Goal: Task Accomplishment & Management: Complete application form

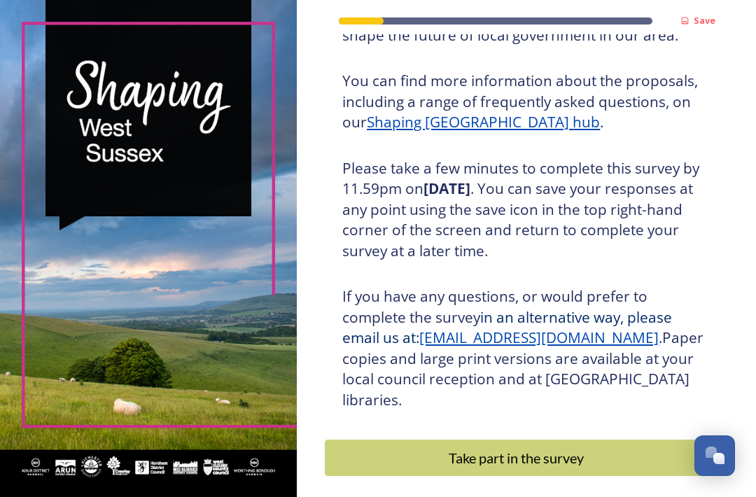
scroll to position [176, 0]
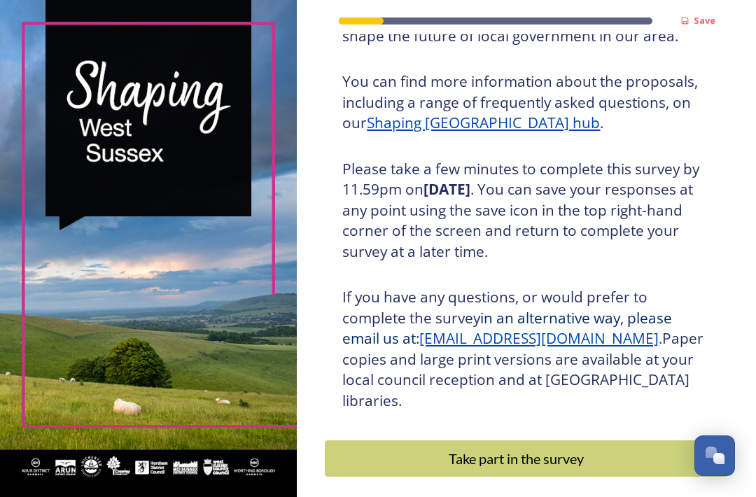
click at [533, 448] on div "Take part in the survey" at bounding box center [515, 458] width 367 height 21
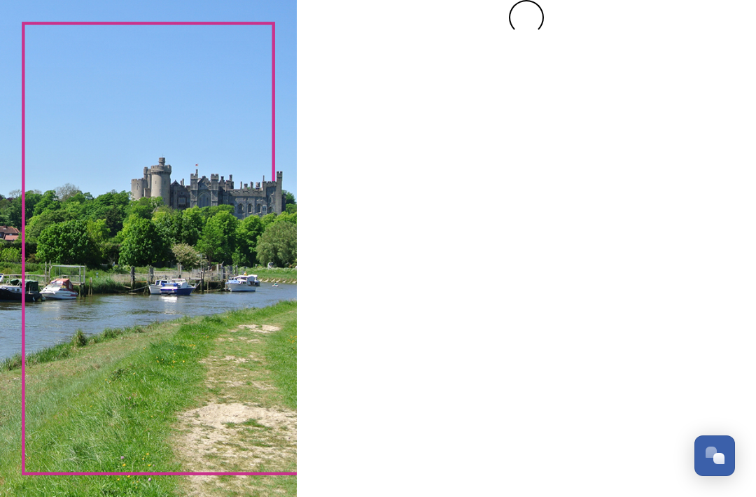
scroll to position [0, 0]
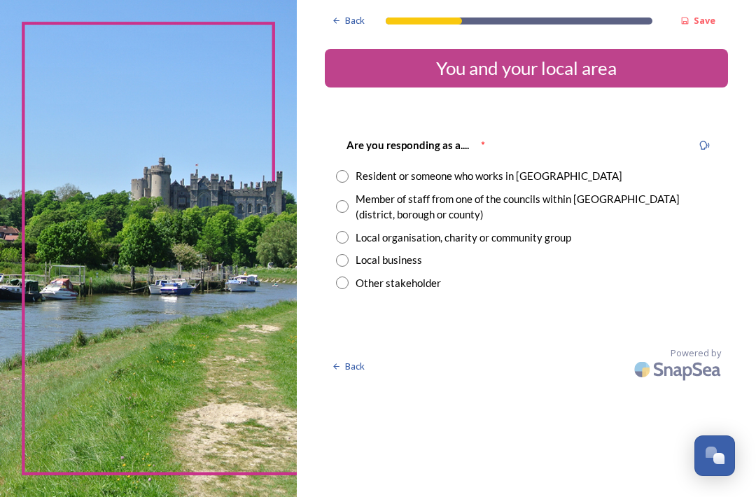
click at [349, 171] on input "radio" at bounding box center [342, 176] width 13 height 13
radio input "true"
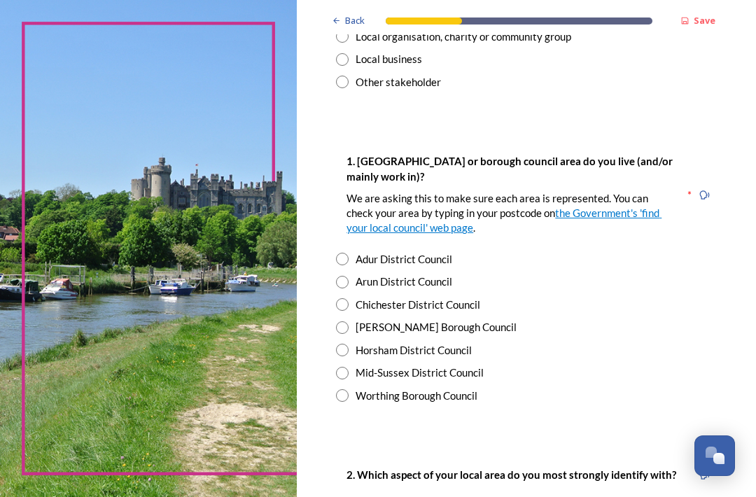
scroll to position [202, 0]
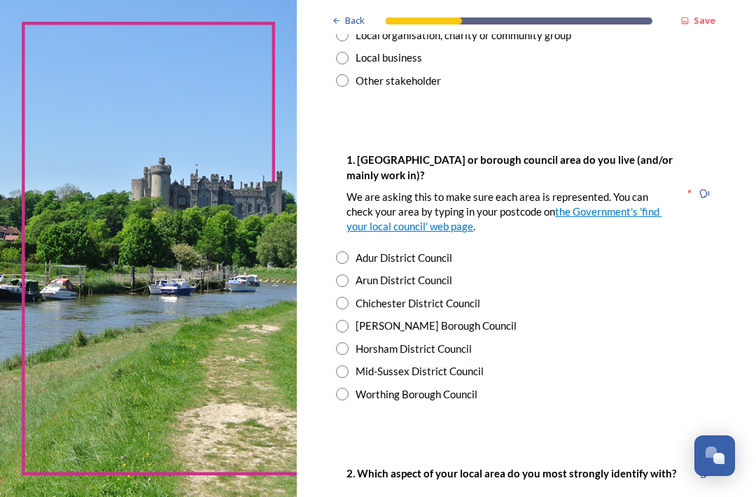
click at [349, 251] on input "radio" at bounding box center [342, 257] width 13 height 13
radio input "true"
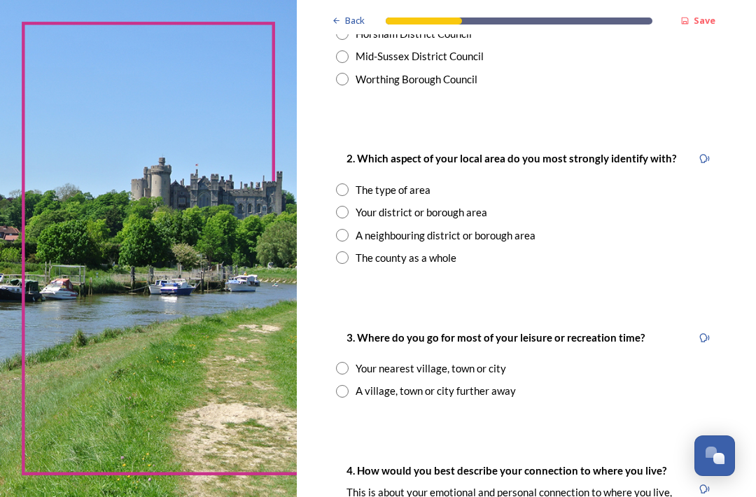
scroll to position [520, 0]
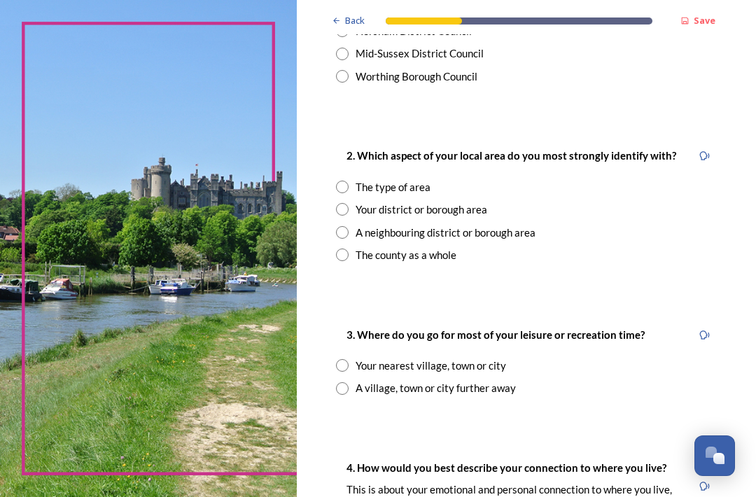
click at [367, 225] on div "A neighbouring district or borough area" at bounding box center [446, 233] width 180 height 16
radio input "true"
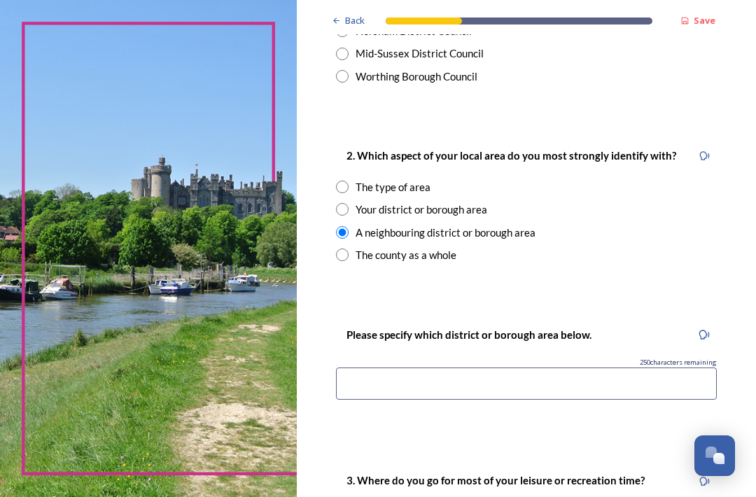
click at [349, 203] on input "radio" at bounding box center [342, 209] width 13 height 13
radio input "true"
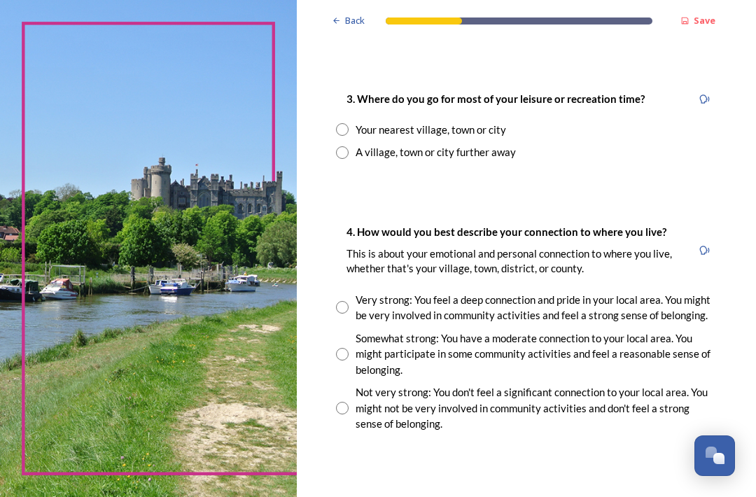
scroll to position [756, 0]
click at [363, 124] on div "Your nearest village, town or city" at bounding box center [431, 130] width 150 height 16
radio input "true"
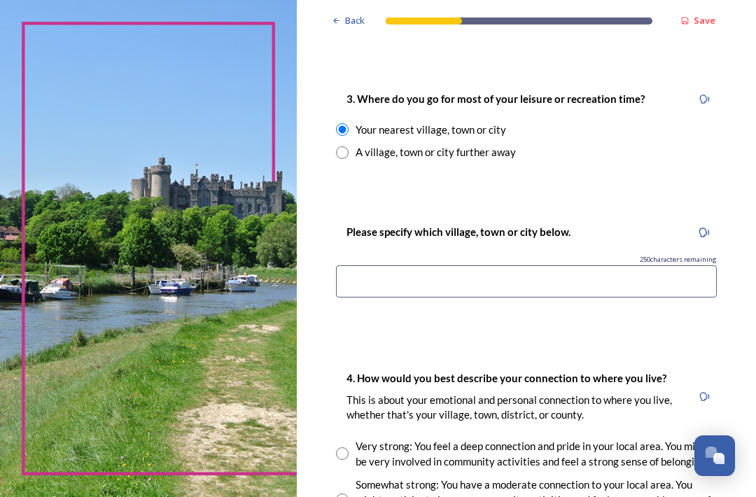
click at [384, 276] on input at bounding box center [526, 281] width 381 height 32
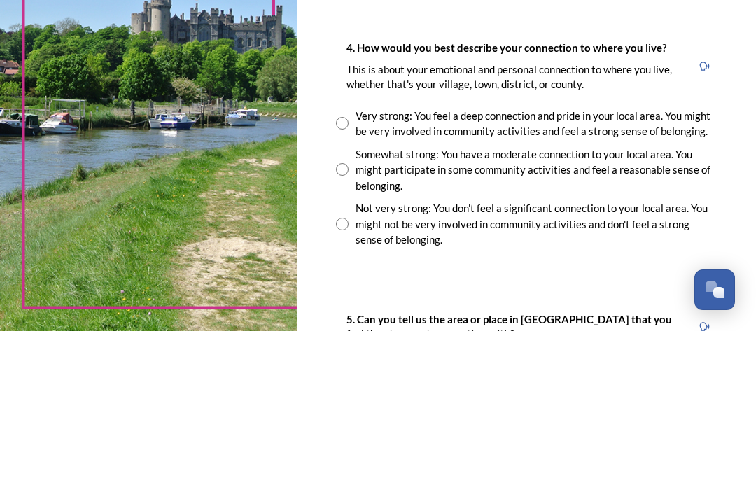
scroll to position [921, 0]
type input "[GEOGRAPHIC_DATA] and [GEOGRAPHIC_DATA]"
click at [349, 282] on input "radio" at bounding box center [342, 288] width 13 height 13
radio input "true"
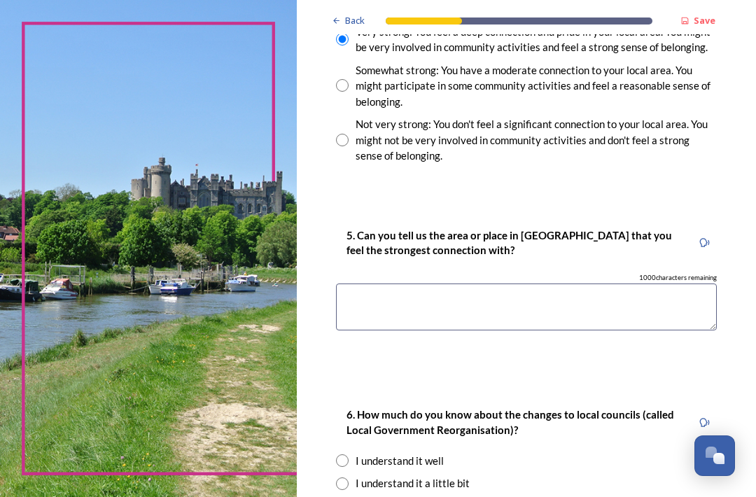
scroll to position [1172, 0]
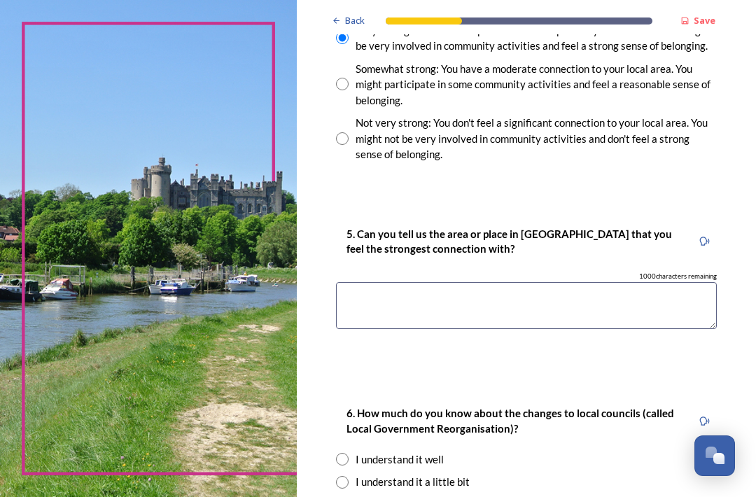
click at [369, 282] on textarea at bounding box center [526, 305] width 381 height 47
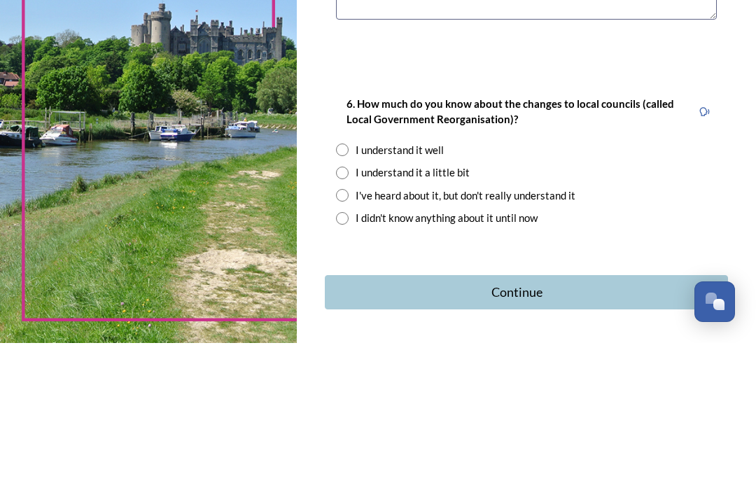
scroll to position [1326, 0]
type textarea "Shoreham"
click at [349, 321] on input "radio" at bounding box center [342, 327] width 13 height 13
radio input "true"
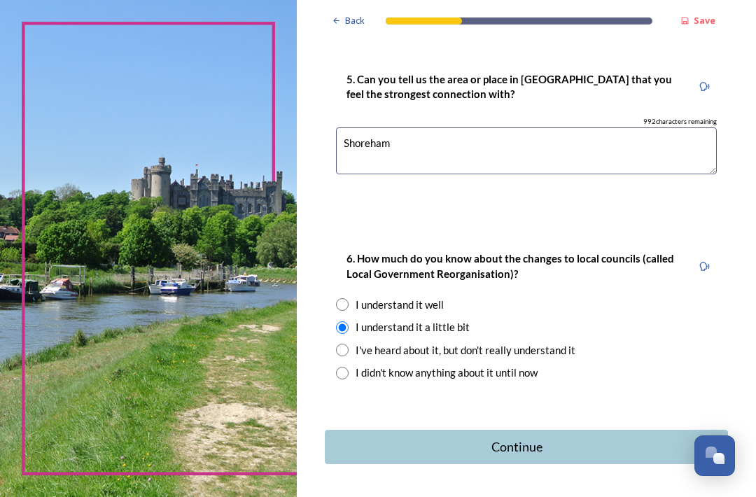
click at [544, 430] on button "Continue" at bounding box center [526, 447] width 403 height 34
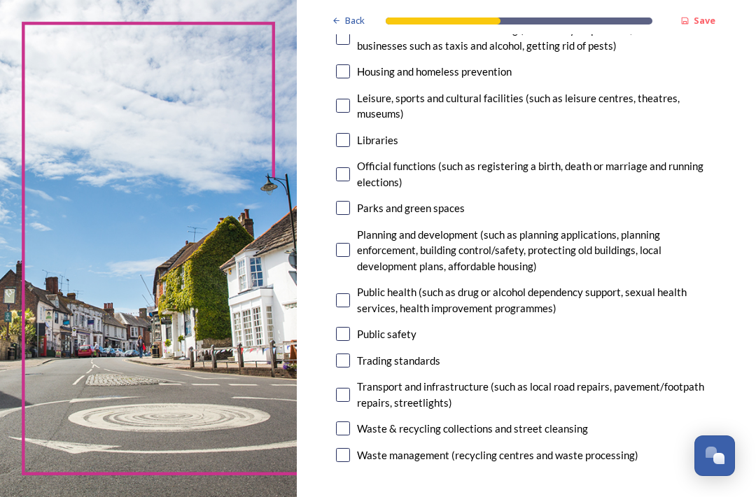
scroll to position [413, 0]
click at [350, 448] on input "checkbox" at bounding box center [343, 455] width 14 height 14
checkbox input "true"
click at [350, 243] on input "checkbox" at bounding box center [343, 250] width 14 height 14
checkbox input "true"
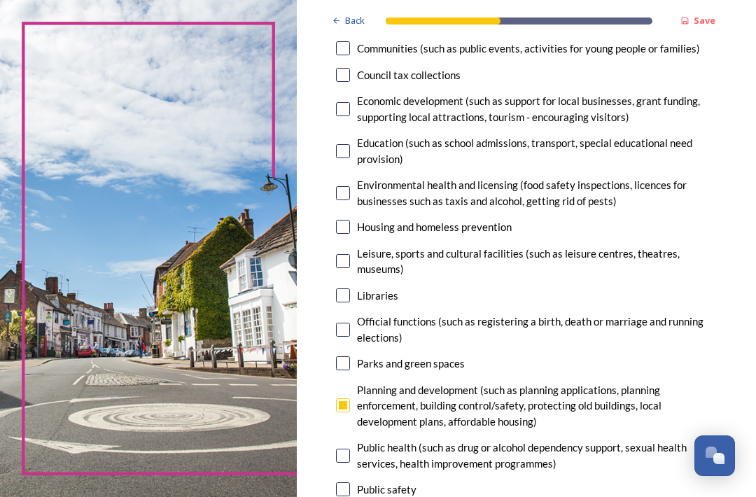
scroll to position [258, 0]
checkbox input "true"
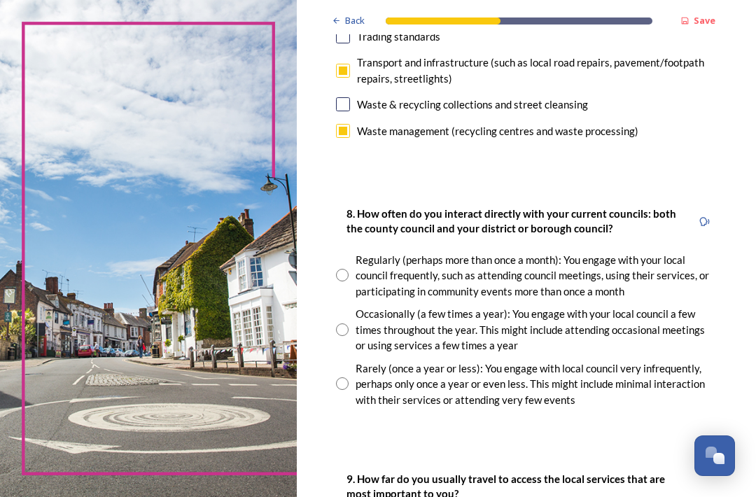
scroll to position [738, 0]
click at [349, 323] on input "radio" at bounding box center [342, 329] width 13 height 13
radio input "true"
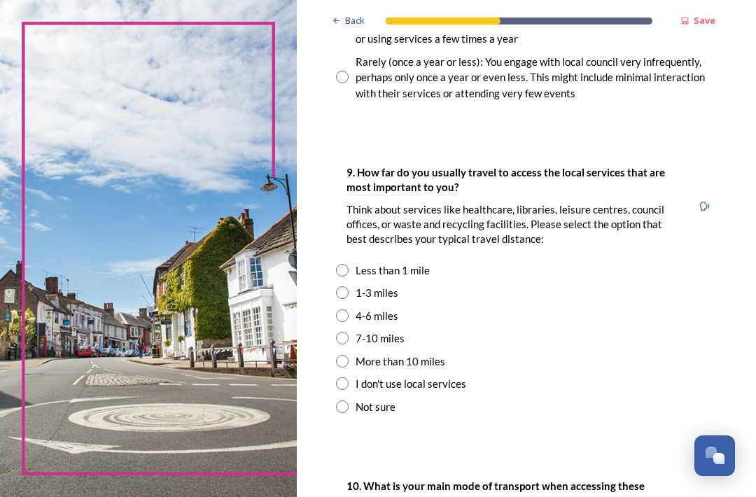
scroll to position [1044, 0]
click at [349, 264] on input "radio" at bounding box center [342, 270] width 13 height 13
radio input "true"
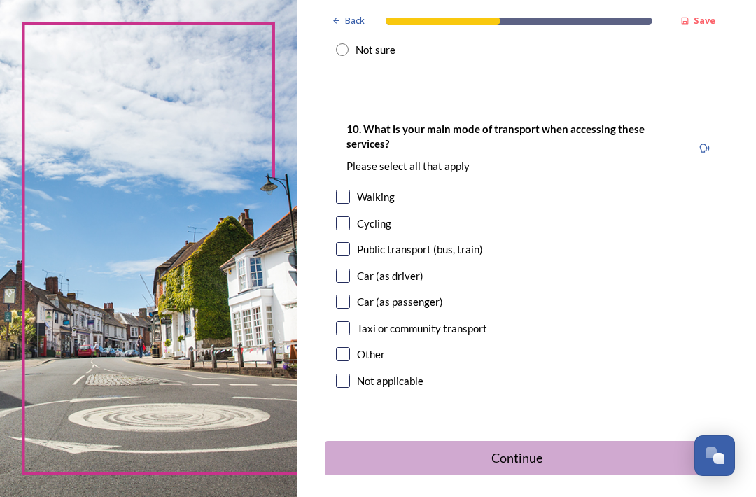
scroll to position [1406, 0]
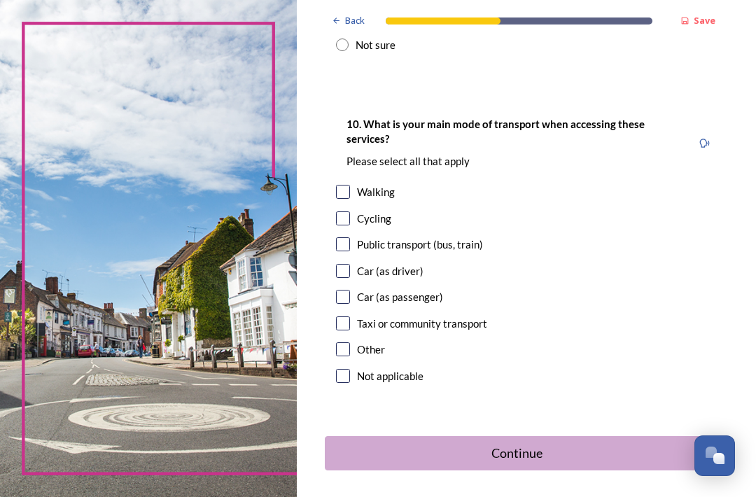
click at [349, 185] on input "checkbox" at bounding box center [343, 192] width 14 height 14
checkbox input "true"
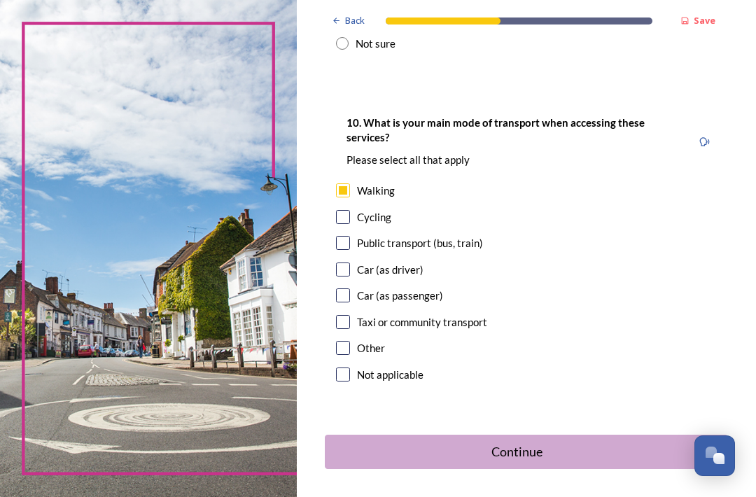
scroll to position [1406, 0]
click at [531, 443] on div "Continue" at bounding box center [516, 452] width 369 height 19
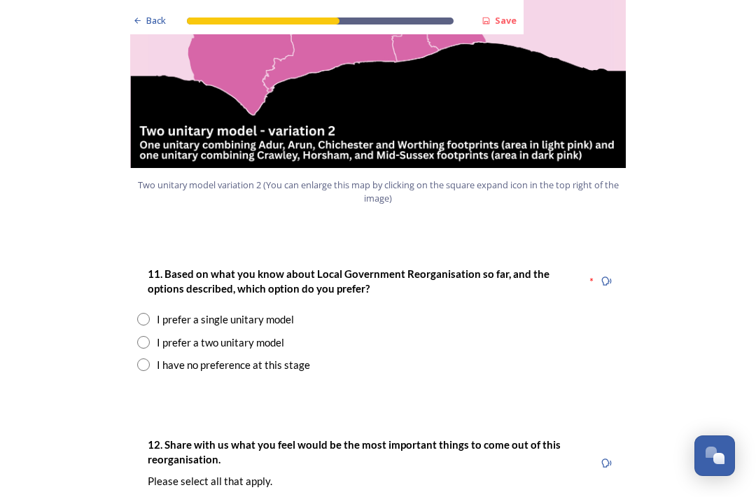
scroll to position [1694, 0]
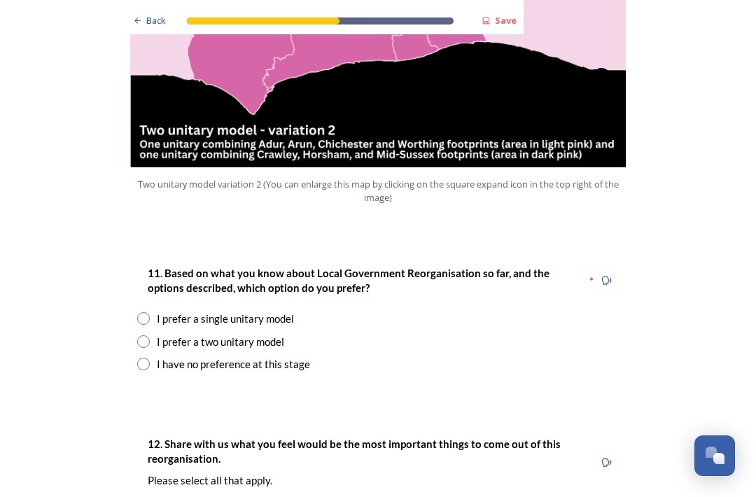
click at [148, 358] on input "radio" at bounding box center [143, 364] width 13 height 13
radio input "true"
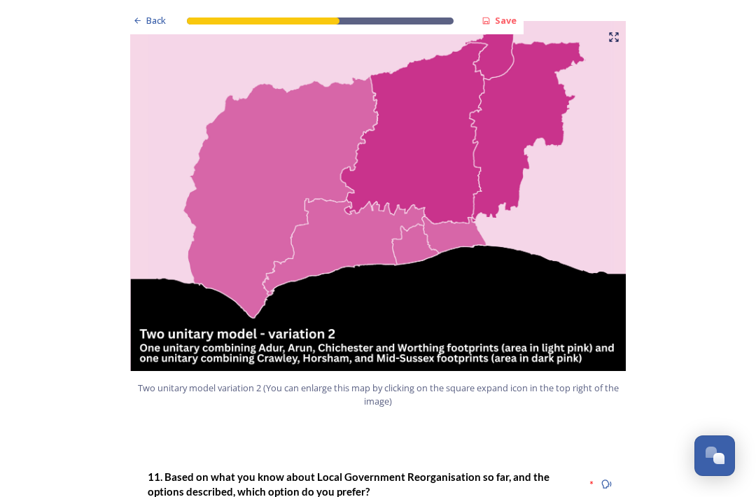
scroll to position [1492, 0]
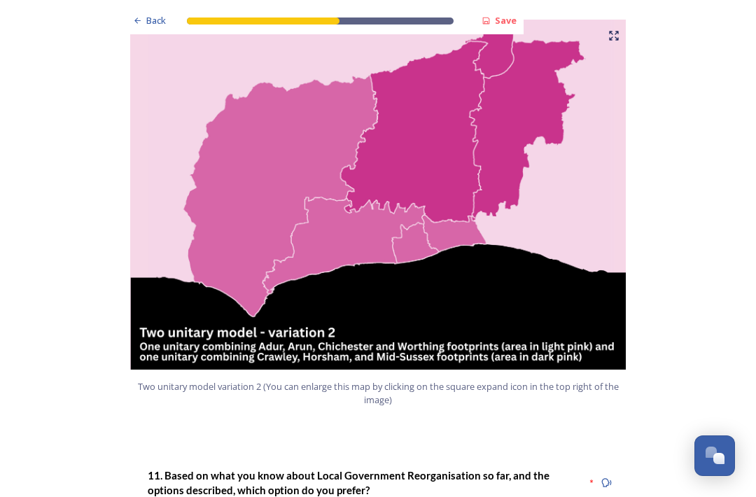
radio input "true"
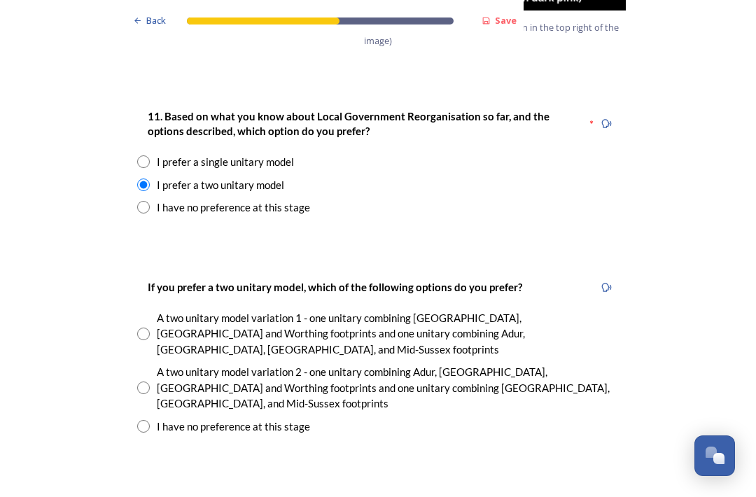
scroll to position [1851, 0]
click at [156, 363] on div "A two unitary model variation 2 - one unitary combining Adur, [GEOGRAPHIC_DATA]…" at bounding box center [378, 387] width 482 height 48
radio input "true"
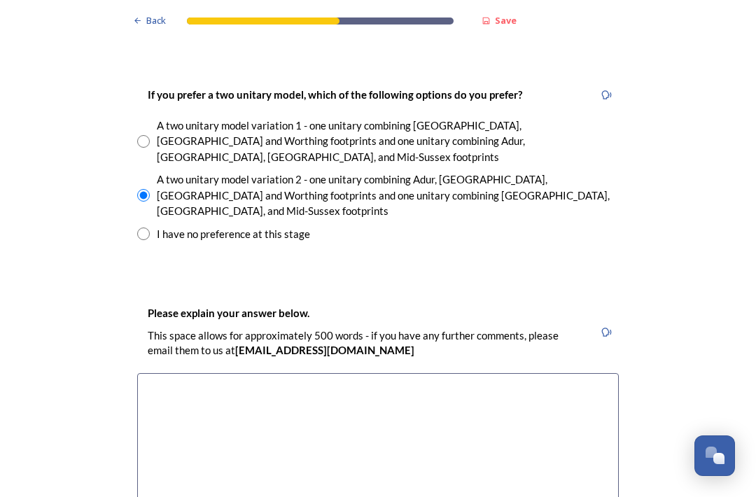
scroll to position [2043, 0]
click at [176, 373] on textarea at bounding box center [378, 451] width 482 height 157
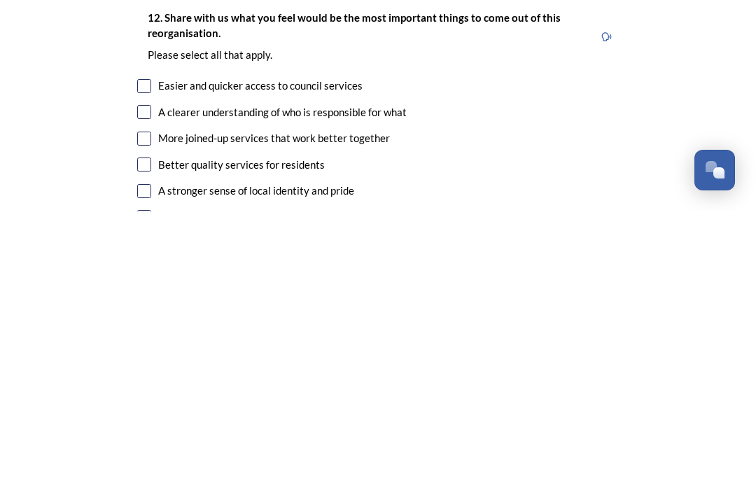
scroll to position [2355, 0]
type textarea "Although a single unitary model may save on administration costs, I feel it wou…"
click at [150, 496] on input "checkbox" at bounding box center [144, 503] width 14 height 14
checkbox input "true"
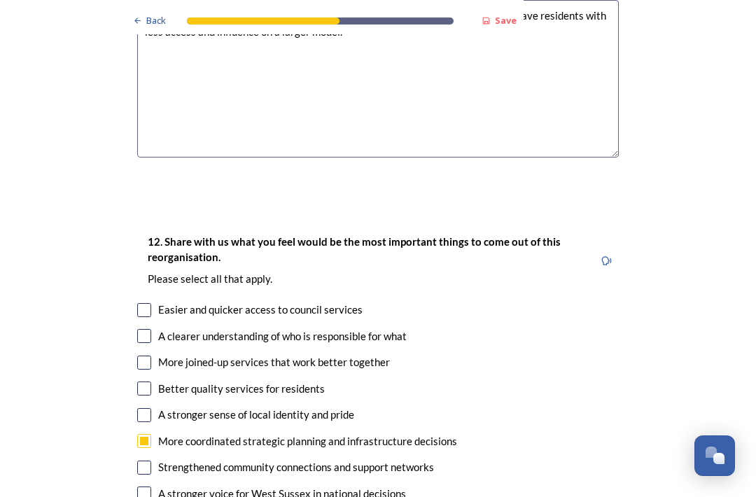
scroll to position [2417, 0]
click at [150, 381] on input "checkbox" at bounding box center [144, 388] width 14 height 14
checkbox input "true"
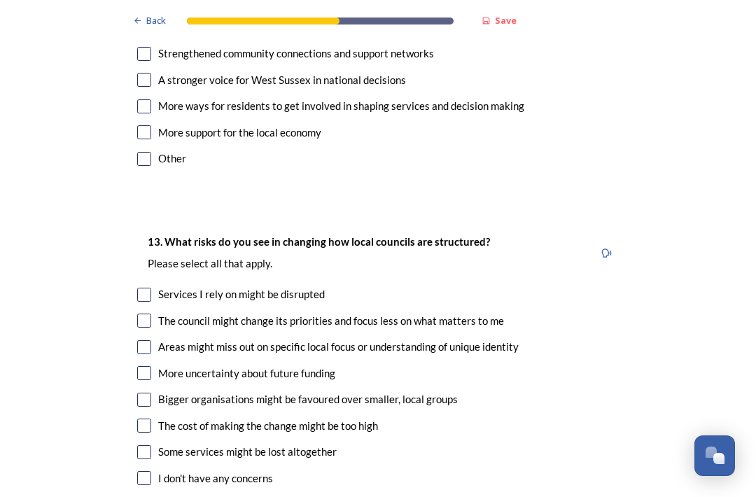
scroll to position [2830, 0]
click at [150, 314] on input "checkbox" at bounding box center [144, 321] width 14 height 14
checkbox input "true"
click at [143, 340] on input "checkbox" at bounding box center [144, 347] width 14 height 14
checkbox input "true"
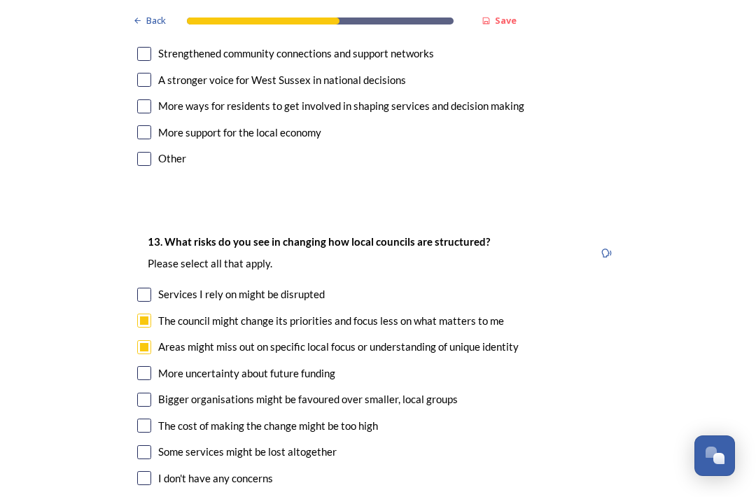
click at [144, 393] on input "checkbox" at bounding box center [144, 400] width 14 height 14
checkbox input "true"
click at [148, 445] on input "checkbox" at bounding box center [144, 452] width 14 height 14
checkbox input "true"
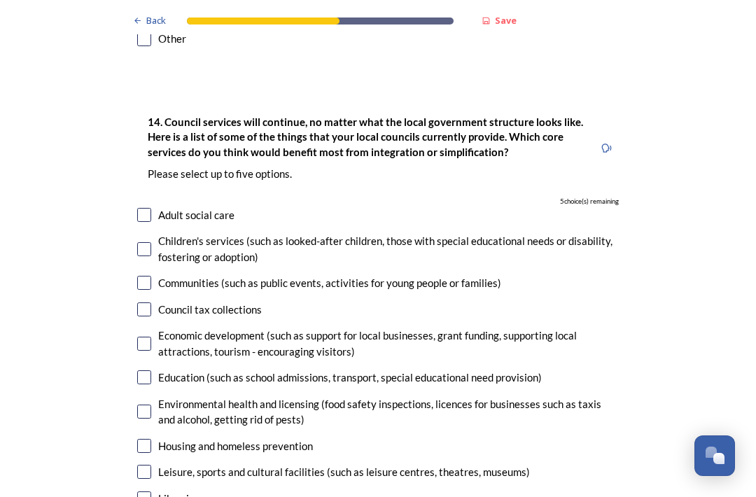
scroll to position [3297, 0]
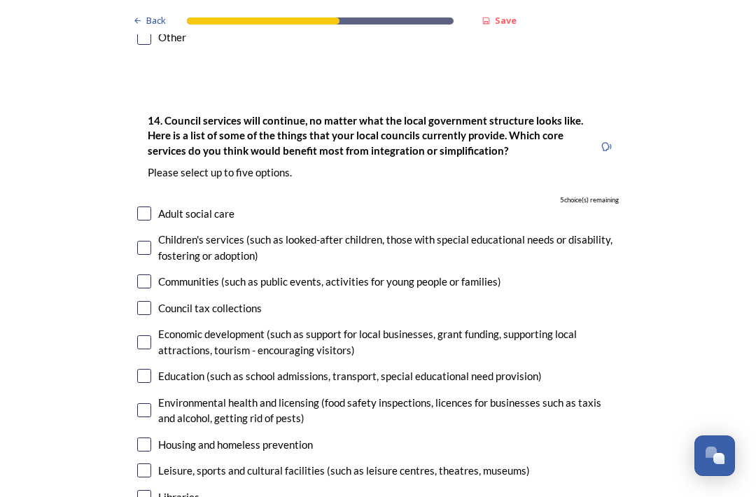
click at [148, 206] on input "checkbox" at bounding box center [144, 213] width 14 height 14
checkbox input "true"
click at [138, 241] on input "checkbox" at bounding box center [144, 248] width 14 height 14
checkbox input "true"
click at [138, 274] on input "checkbox" at bounding box center [144, 281] width 14 height 14
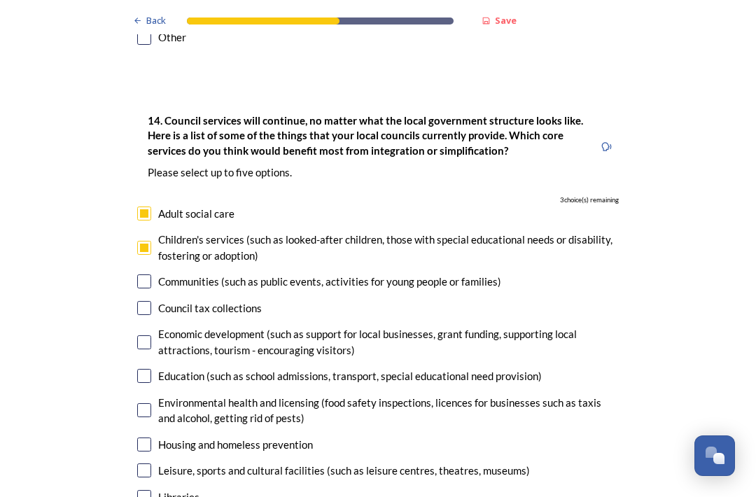
checkbox input "true"
click at [143, 335] on input "checkbox" at bounding box center [144, 342] width 14 height 14
checkbox input "true"
click at [142, 403] on input "checkbox" at bounding box center [144, 410] width 14 height 14
checkbox input "true"
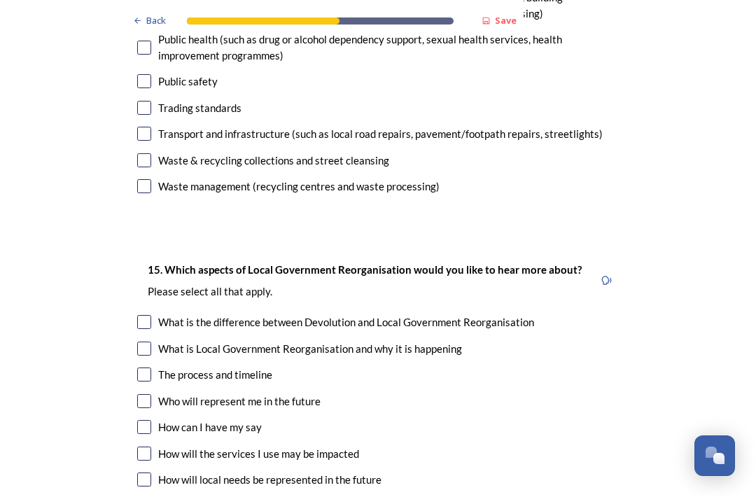
scroll to position [3875, 0]
click at [152, 393] on div "Who will represent me in the future" at bounding box center [378, 401] width 482 height 16
checkbox input "true"
click at [146, 420] on input "checkbox" at bounding box center [144, 427] width 14 height 14
checkbox input "true"
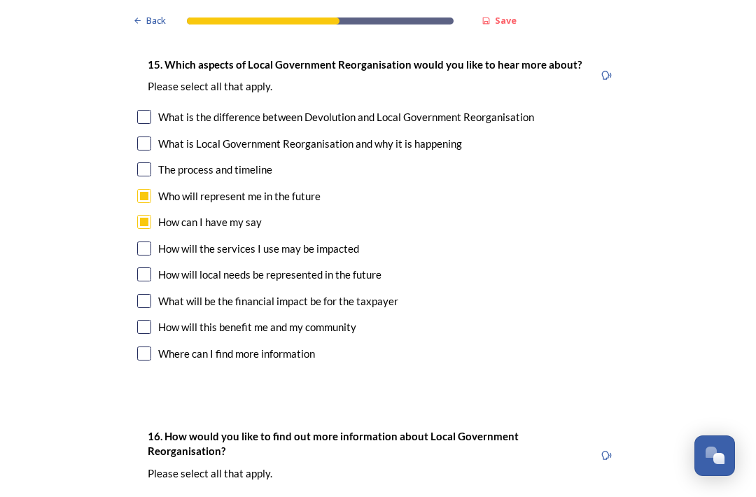
scroll to position [4080, 0]
click at [148, 241] on input "checkbox" at bounding box center [144, 248] width 14 height 14
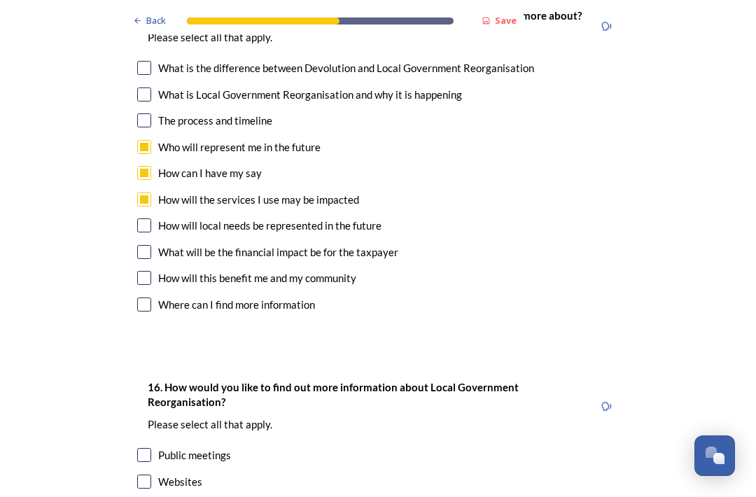
scroll to position [4122, 0]
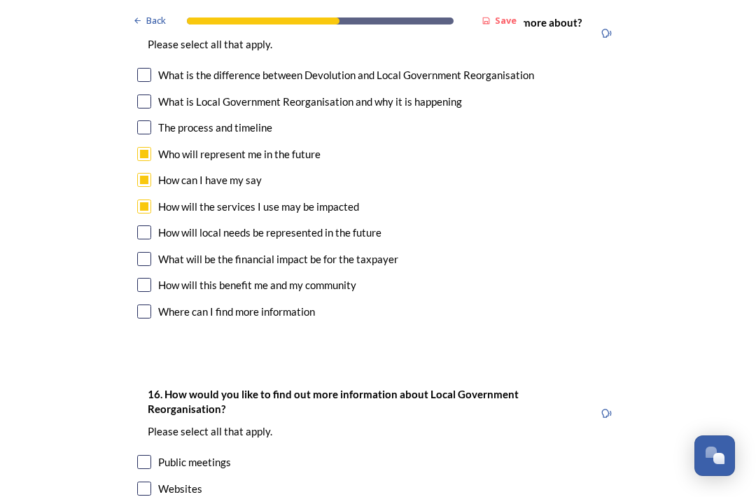
click at [144, 199] on input "checkbox" at bounding box center [144, 206] width 14 height 14
checkbox input "false"
click at [148, 278] on input "checkbox" at bounding box center [144, 285] width 14 height 14
checkbox input "true"
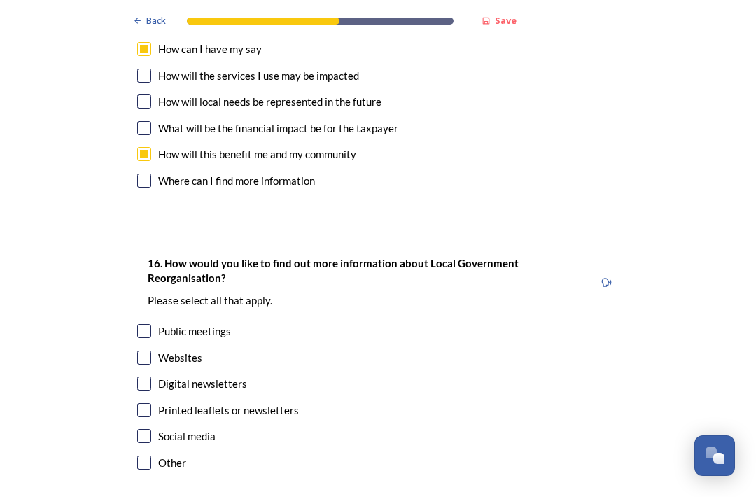
scroll to position [4252, 0]
click at [150, 325] on input "checkbox" at bounding box center [144, 332] width 14 height 14
checkbox input "true"
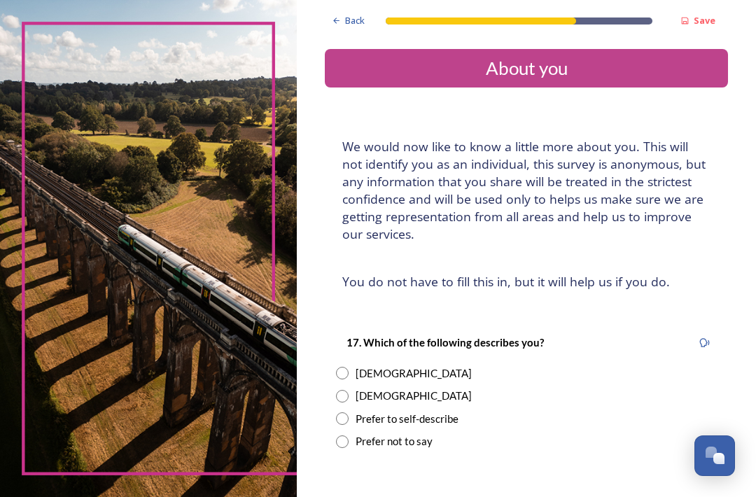
click at [363, 388] on div "[DEMOGRAPHIC_DATA]" at bounding box center [414, 396] width 116 height 16
radio input "true"
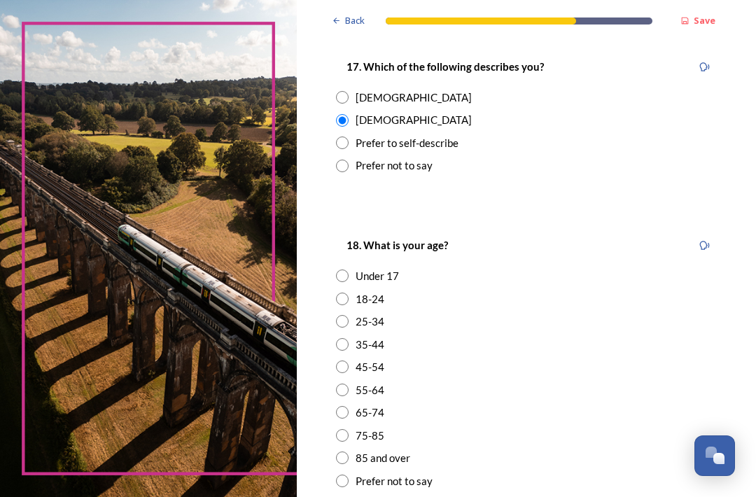
scroll to position [276, 0]
click at [347, 406] on input "radio" at bounding box center [342, 412] width 13 height 13
radio input "true"
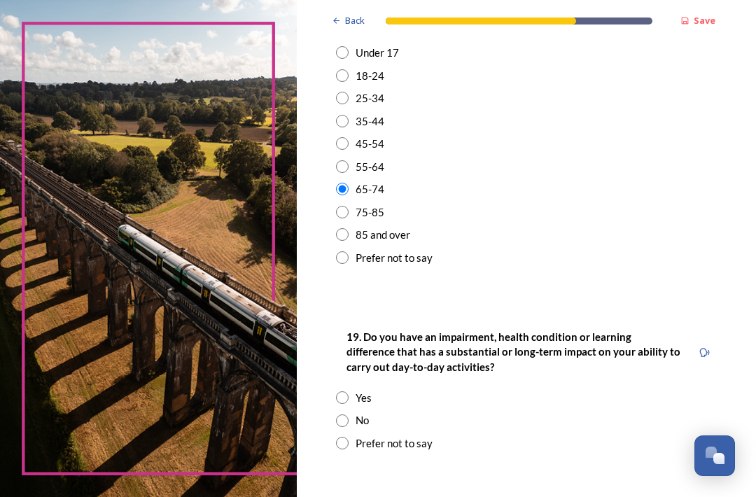
scroll to position [499, 0]
click at [346, 414] on input "radio" at bounding box center [342, 420] width 13 height 13
radio input "true"
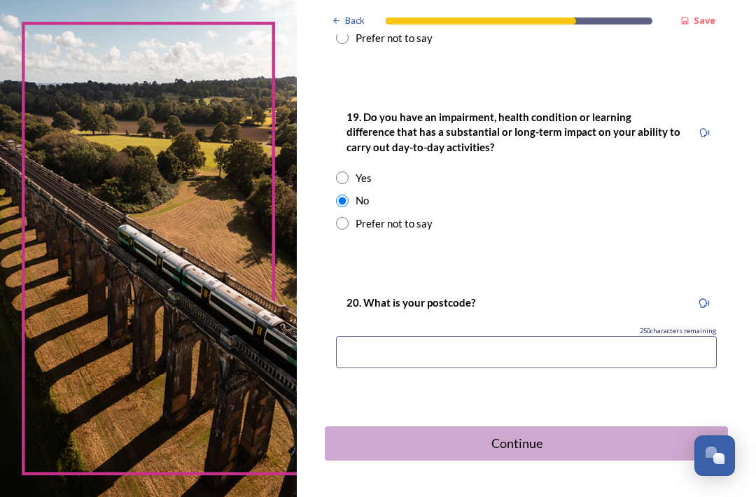
scroll to position [718, 0]
click at [417, 337] on input at bounding box center [526, 353] width 381 height 32
click at [428, 337] on input "BN43 5XL" at bounding box center [526, 353] width 381 height 32
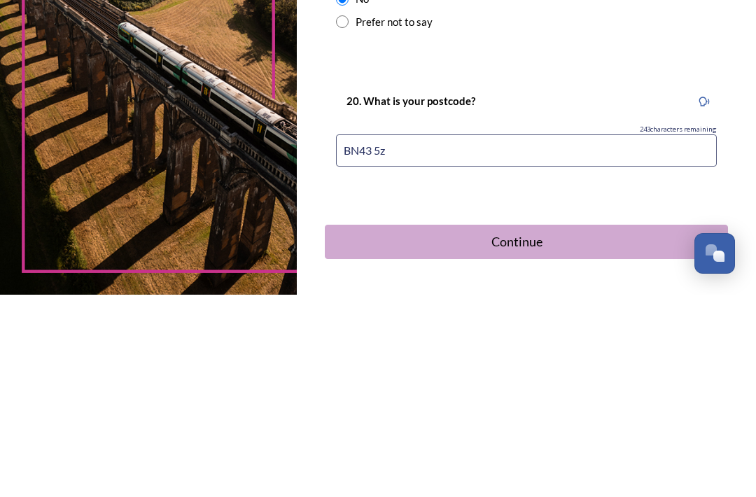
type input "BN43 5zb"
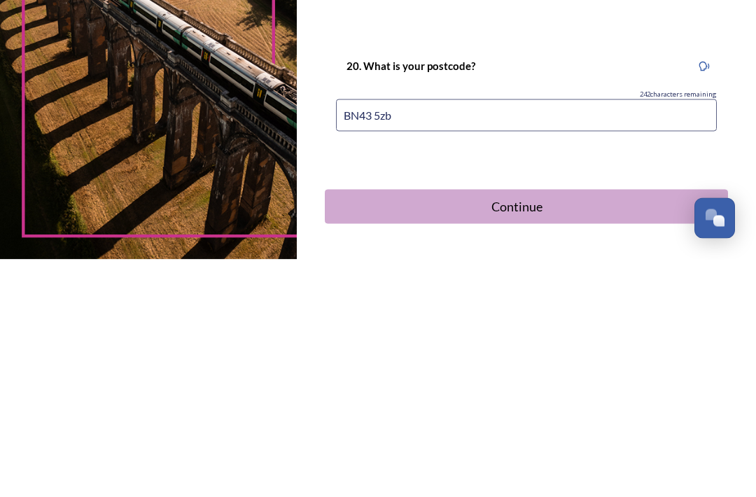
click at [526, 435] on div "Continue" at bounding box center [516, 444] width 369 height 19
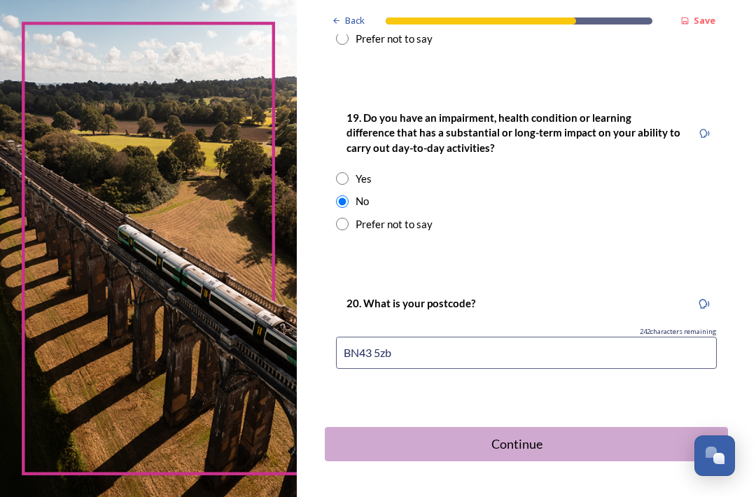
scroll to position [0, 0]
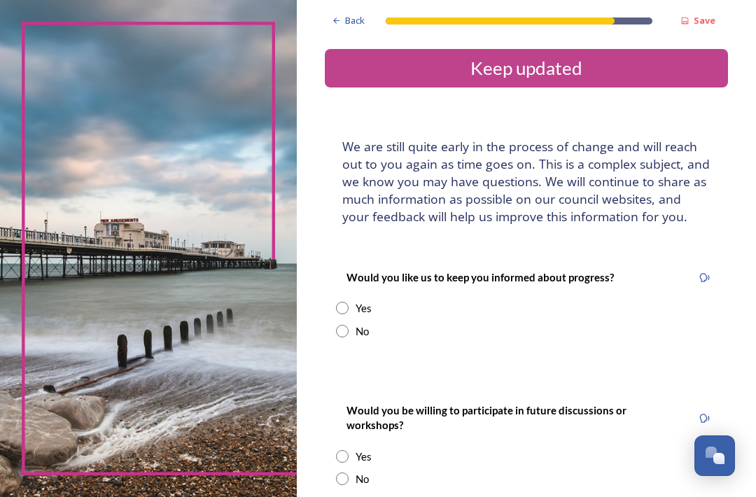
click at [349, 302] on input "radio" at bounding box center [342, 308] width 13 height 13
radio input "true"
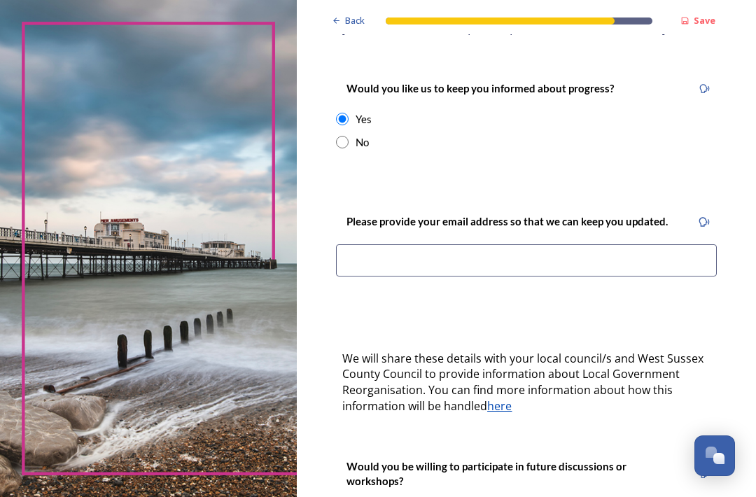
scroll to position [192, 0]
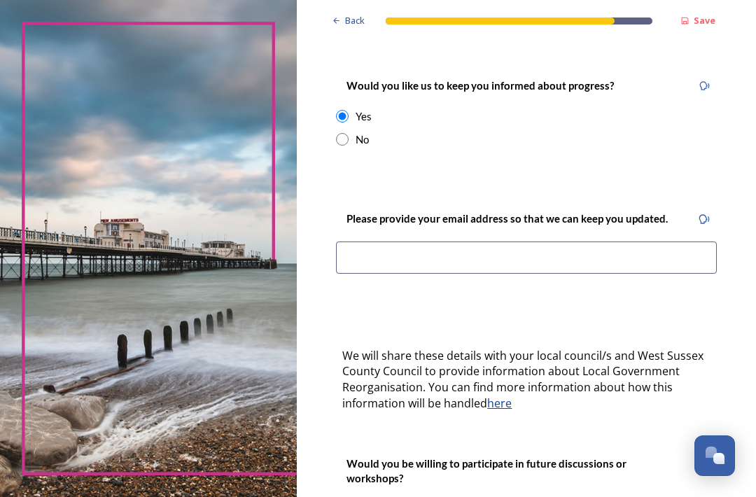
click at [384, 248] on input at bounding box center [526, 257] width 381 height 32
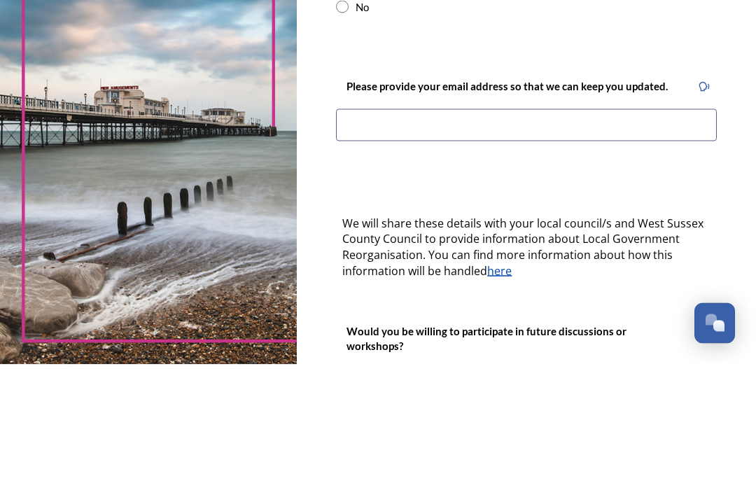
click at [371, 38] on div "Back Save Keep updated We are still quite early in the process of change and wi…" at bounding box center [526, 256] width 403 height 896
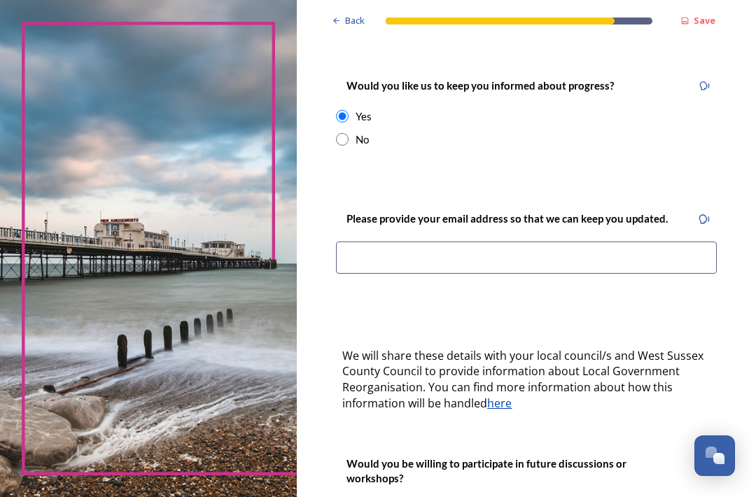
click at [382, 241] on input at bounding box center [526, 257] width 381 height 32
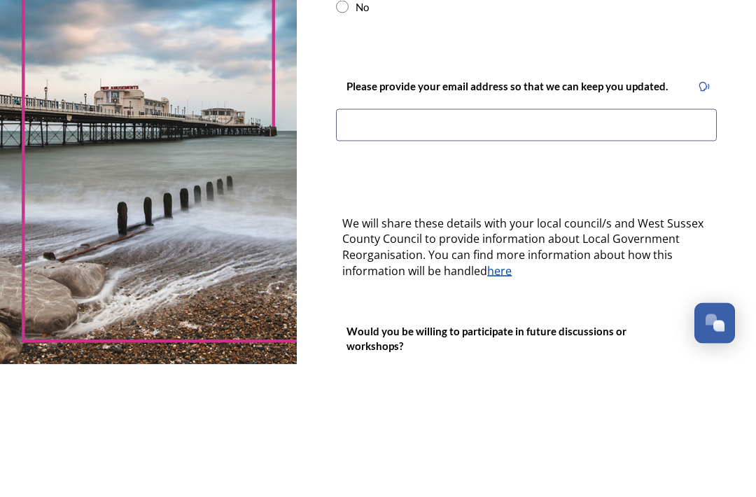
type input "[EMAIL_ADDRESS][DOMAIN_NAME]"
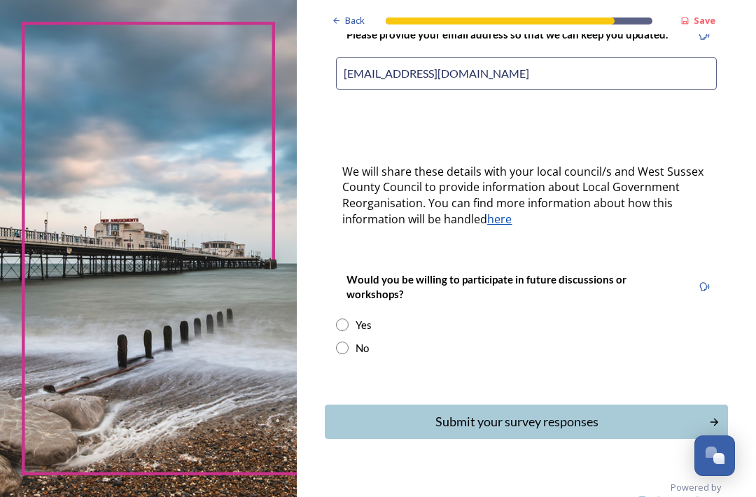
scroll to position [375, 0]
click at [349, 319] on input "radio" at bounding box center [342, 325] width 13 height 13
radio input "true"
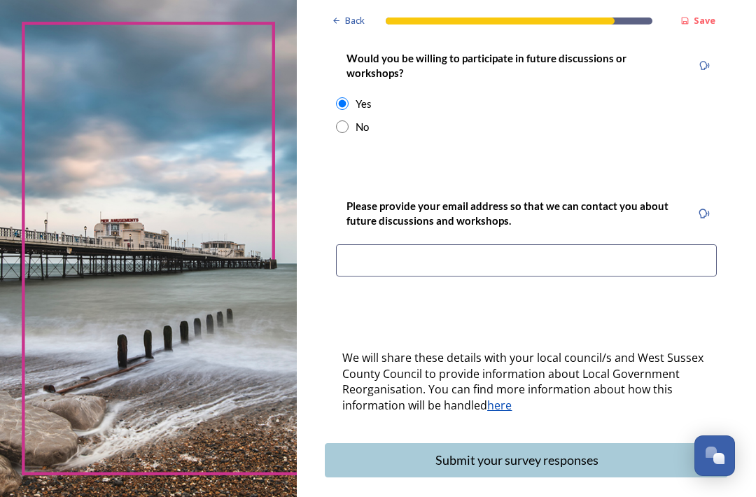
scroll to position [599, 0]
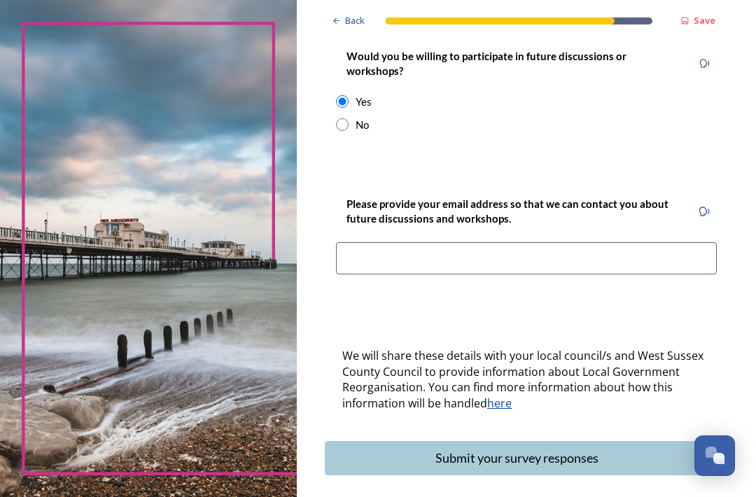
click at [407, 242] on input at bounding box center [526, 258] width 381 height 32
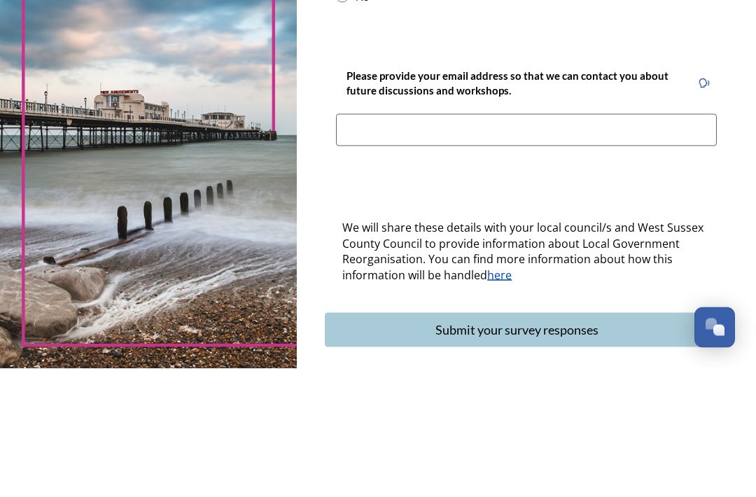
type input "[EMAIL_ADDRESS][DOMAIN_NAME]"
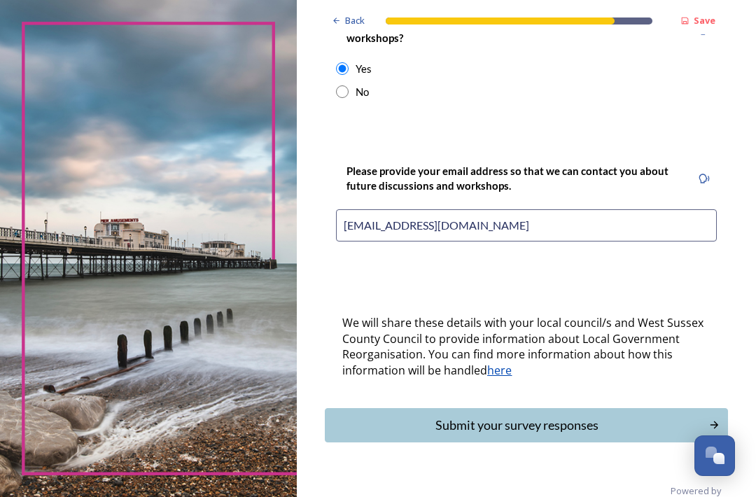
scroll to position [631, 0]
click at [593, 416] on div "Submit your survey responses" at bounding box center [516, 425] width 369 height 19
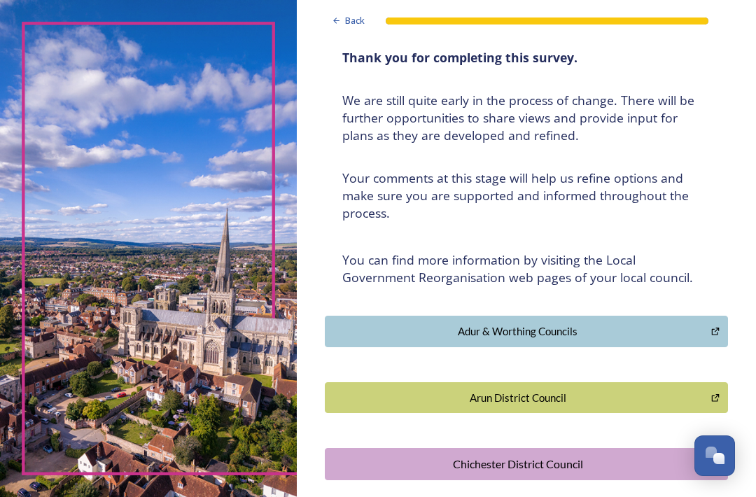
scroll to position [89, 0]
